Goal: Check status: Check status

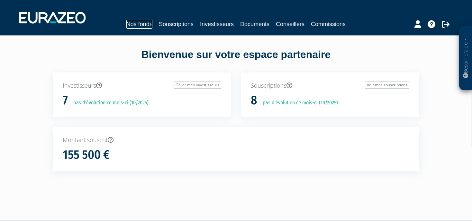
click at [142, 23] on link "Nos fonds" at bounding box center [139, 24] width 26 height 9
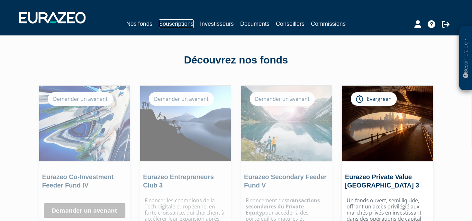
click at [180, 24] on link "Souscriptions" at bounding box center [176, 23] width 35 height 9
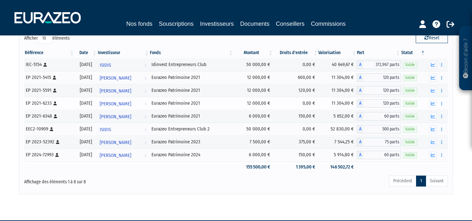
scroll to position [51, 0]
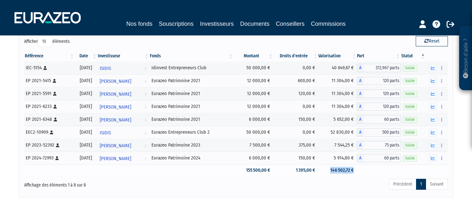
drag, startPoint x: 334, startPoint y: 171, endPoint x: 359, endPoint y: 172, distance: 24.8
click at [357, 172] on td "146 502,72 €" at bounding box center [337, 169] width 39 height 11
copy td "146 502,72 €"
